Goal: Information Seeking & Learning: Check status

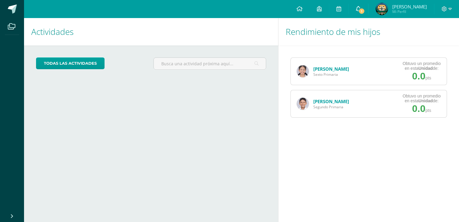
click at [365, 12] on span "1" at bounding box center [362, 11] width 7 height 7
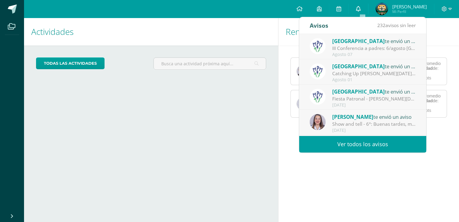
click at [366, 12] on link "0" at bounding box center [358, 9] width 19 height 18
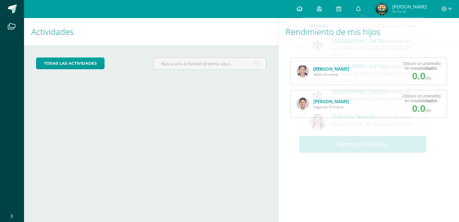
click at [303, 6] on icon at bounding box center [300, 8] width 6 height 5
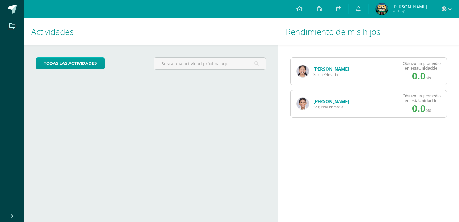
click at [334, 101] on link "[PERSON_NAME]" at bounding box center [332, 101] width 36 height 6
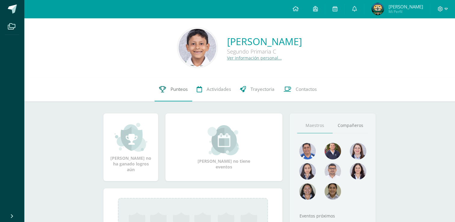
click at [179, 88] on span "Punteos" at bounding box center [178, 89] width 17 height 6
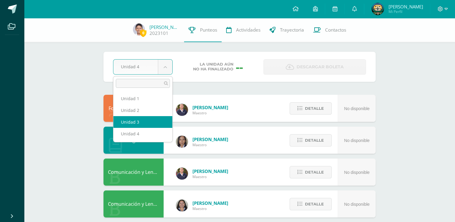
select select "Unidad 3"
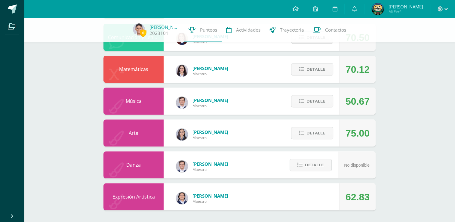
scroll to position [294, 0]
click at [321, 105] on span "Detalle" at bounding box center [315, 100] width 19 height 11
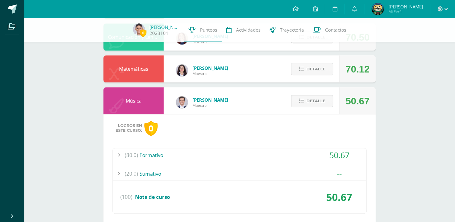
click at [166, 152] on div "(80.0) Formativo" at bounding box center [239, 155] width 253 height 14
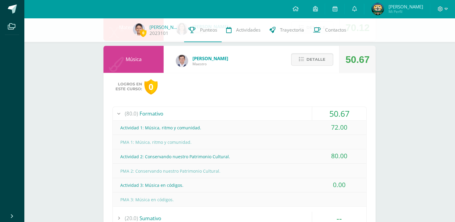
scroll to position [335, 0]
click at [149, 113] on div "(80.0) Formativo" at bounding box center [239, 114] width 253 height 14
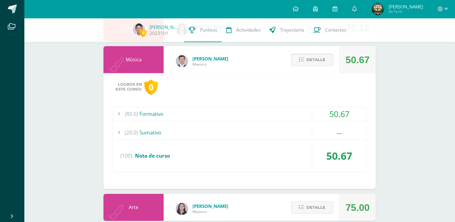
click at [185, 130] on div "(20.0) [GEOGRAPHIC_DATA]" at bounding box center [239, 133] width 253 height 14
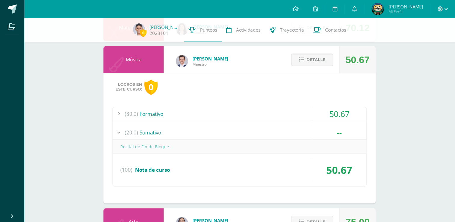
click at [187, 130] on div "(20.0) [GEOGRAPHIC_DATA]" at bounding box center [239, 133] width 253 height 14
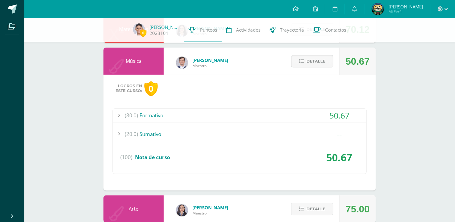
scroll to position [334, 0]
click at [164, 134] on div "(20.0) [GEOGRAPHIC_DATA]" at bounding box center [239, 134] width 253 height 14
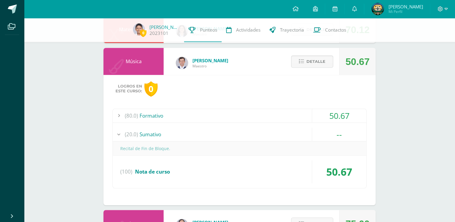
click at [164, 134] on div "(20.0) [GEOGRAPHIC_DATA]" at bounding box center [239, 134] width 253 height 14
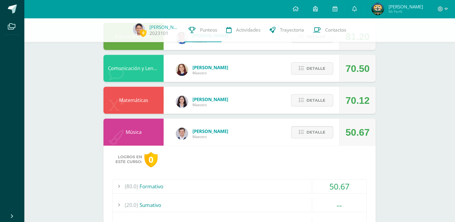
scroll to position [260, 0]
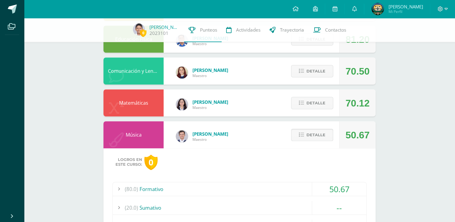
click at [320, 135] on span "Detalle" at bounding box center [315, 134] width 19 height 11
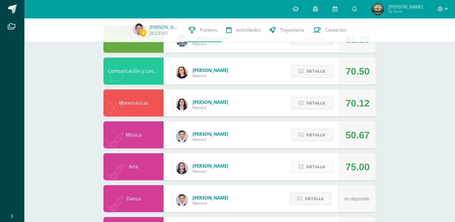
click at [314, 165] on span "Detalle" at bounding box center [315, 166] width 19 height 11
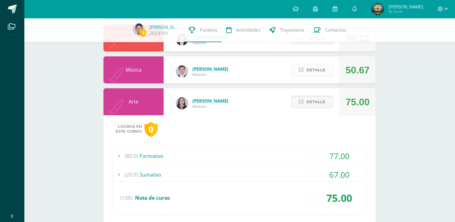
scroll to position [331, 0]
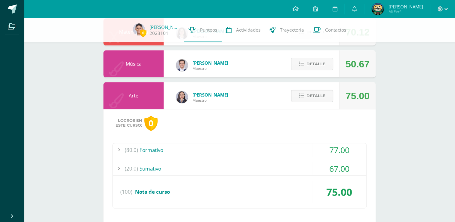
click at [268, 150] on div "(80.0) Formativo" at bounding box center [239, 150] width 253 height 14
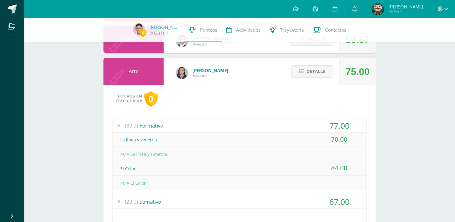
scroll to position [355, 0]
click at [161, 123] on div "(80.0) Formativo" at bounding box center [239, 126] width 253 height 14
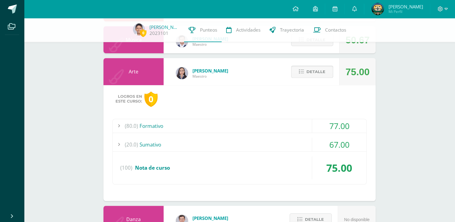
click at [327, 76] on button "Detalle" at bounding box center [312, 72] width 42 height 12
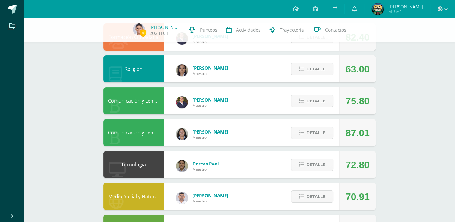
scroll to position [0, 0]
